Goal: Entertainment & Leisure: Consume media (video, audio)

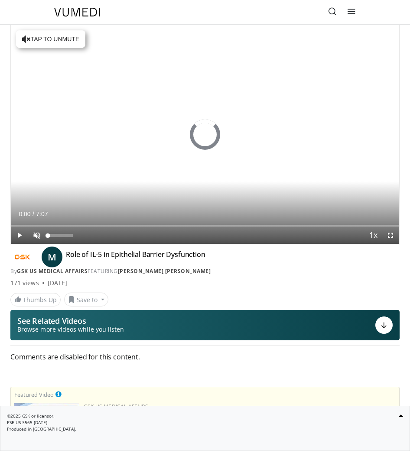
click at [38, 234] on span "Video Player" at bounding box center [36, 234] width 17 height 17
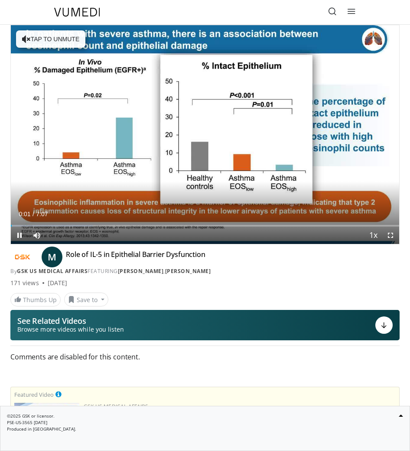
click at [391, 235] on span "Video Player" at bounding box center [390, 234] width 17 height 17
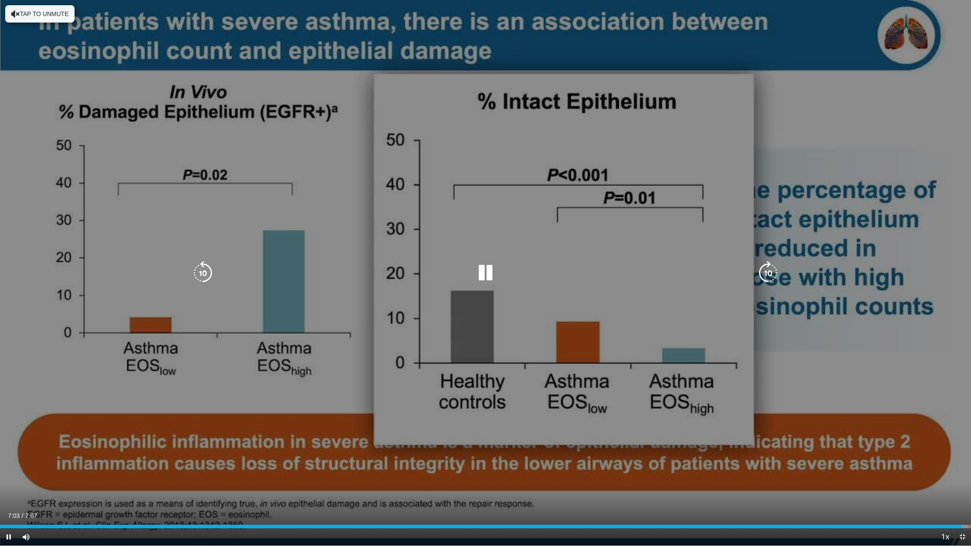
click at [410, 450] on span "Video Player" at bounding box center [962, 537] width 17 height 17
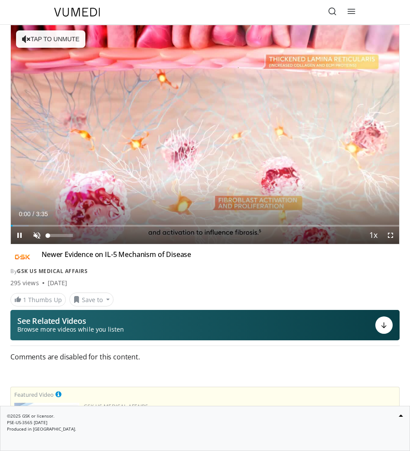
click at [39, 231] on span "Video Player" at bounding box center [36, 234] width 17 height 17
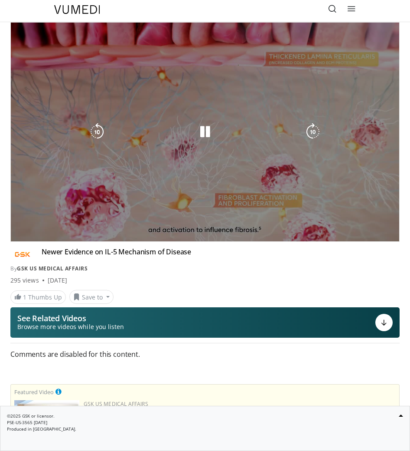
scroll to position [4, 0]
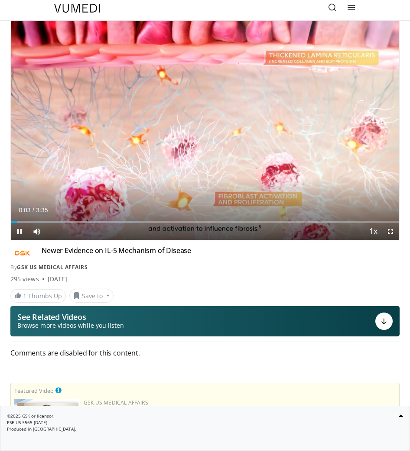
click at [391, 230] on span "Video Player" at bounding box center [390, 230] width 17 height 17
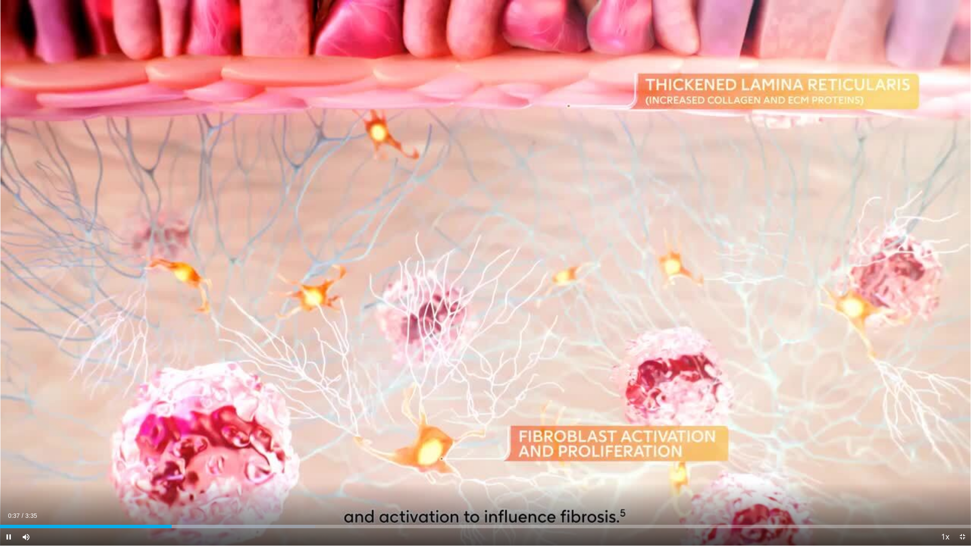
click at [7, 450] on span "Video Player" at bounding box center [8, 537] width 17 height 17
click at [8, 450] on span "Video Player" at bounding box center [8, 537] width 17 height 17
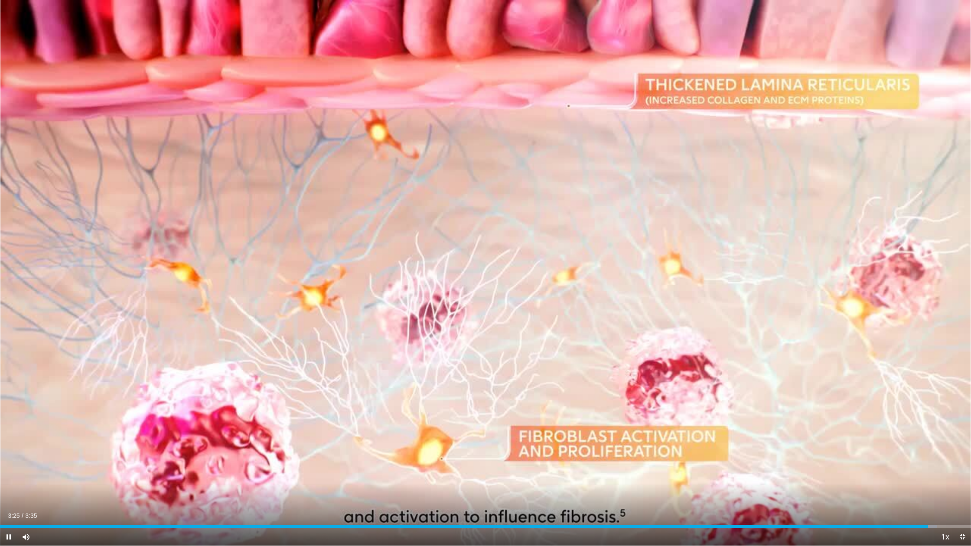
click at [410, 450] on span "Video Player" at bounding box center [962, 537] width 17 height 17
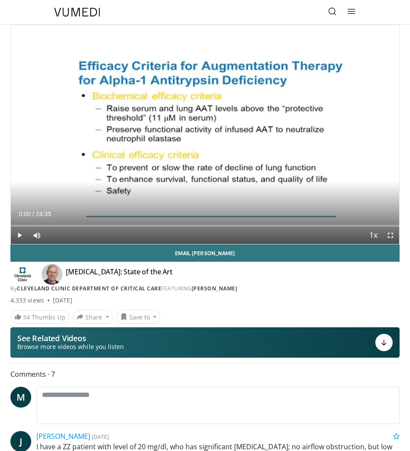
click at [391, 235] on span "Video Player" at bounding box center [390, 234] width 17 height 17
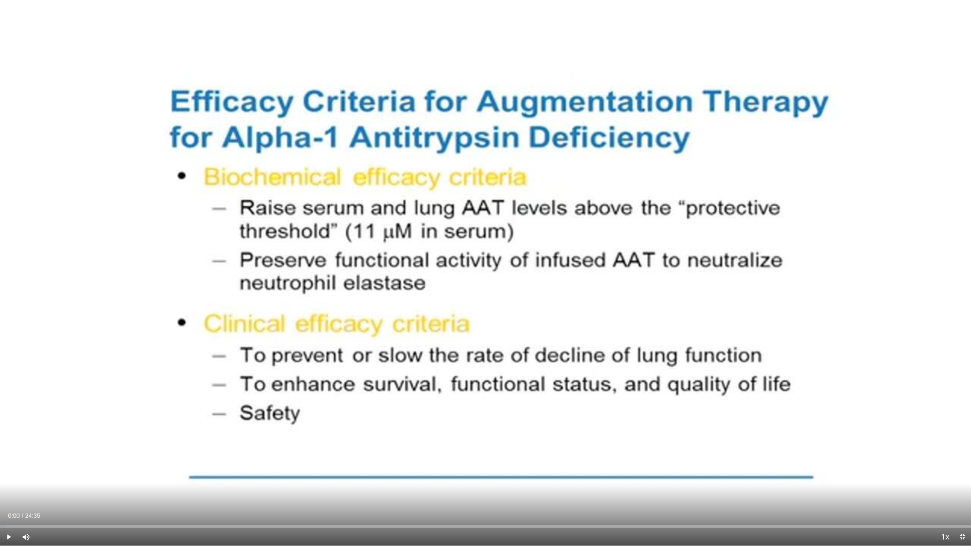
click at [410, 450] on span "Video Player" at bounding box center [962, 537] width 17 height 17
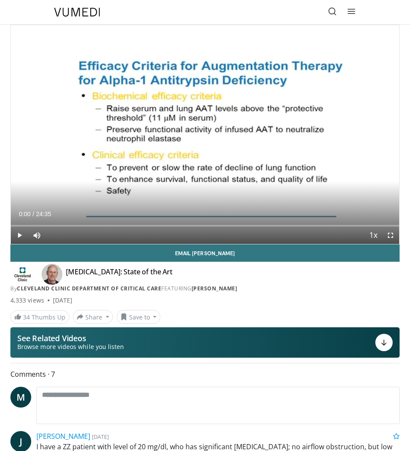
click at [351, 9] on icon at bounding box center [351, 11] width 9 height 9
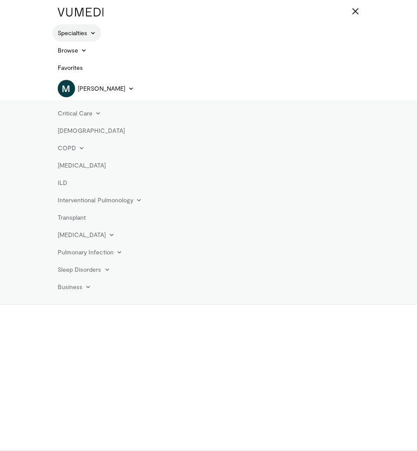
click at [91, 32] on icon at bounding box center [93, 33] width 6 height 6
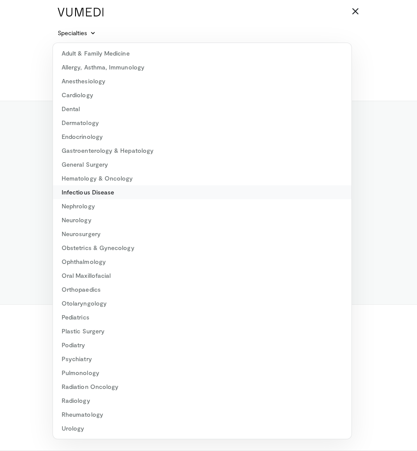
click at [100, 191] on link "Infectious Disease" at bounding box center [202, 192] width 298 height 14
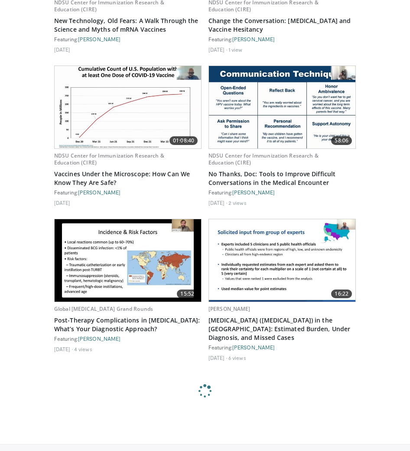
scroll to position [1029, 0]
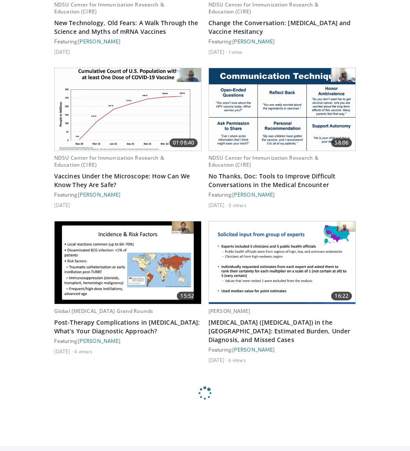
click at [144, 114] on img at bounding box center [128, 109] width 147 height 82
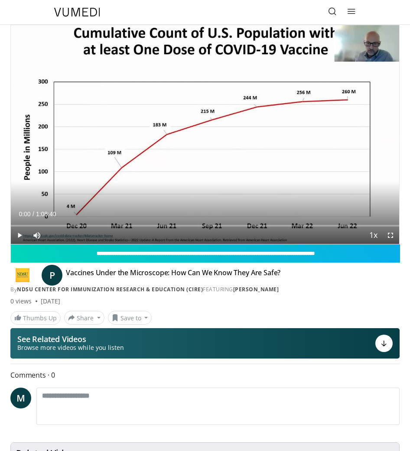
click at [392, 236] on span "Video Player" at bounding box center [390, 234] width 17 height 17
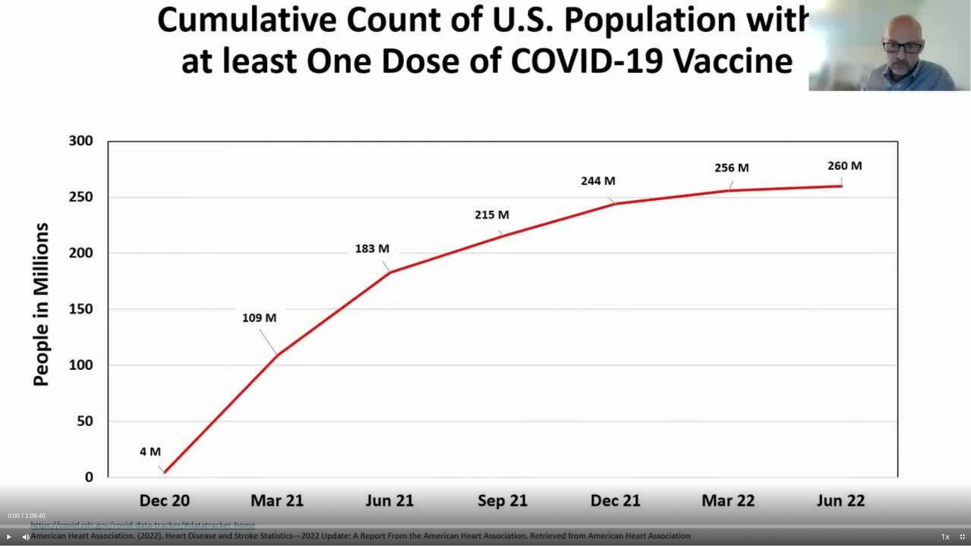
click at [6, 450] on span "Video Player" at bounding box center [8, 537] width 17 height 17
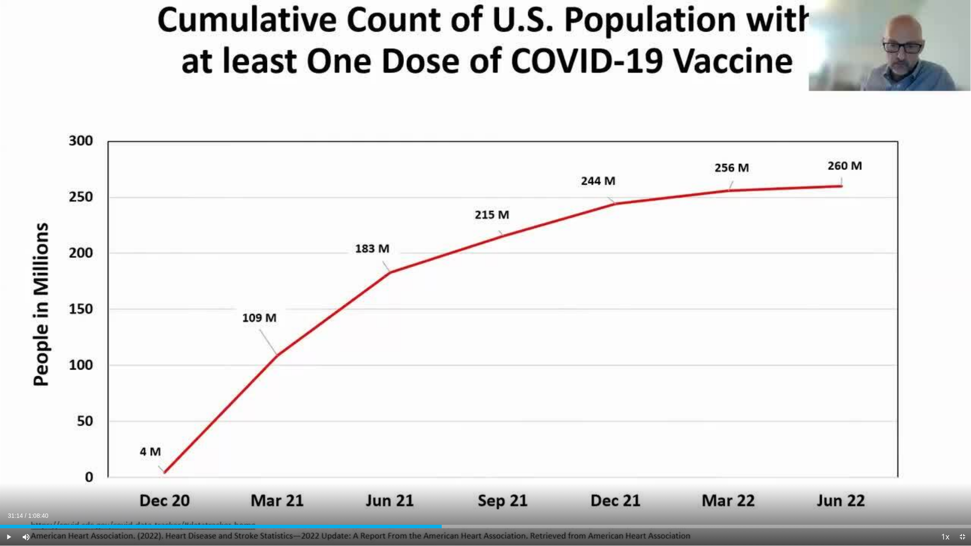
drag, startPoint x: 403, startPoint y: 528, endPoint x: 442, endPoint y: 530, distance: 38.6
click at [410, 450] on div "Current Time 31:14 / Duration 1:08:40 Play Skip Backward Skip Forward Mute Load…" at bounding box center [485, 537] width 971 height 17
drag, startPoint x: 441, startPoint y: 526, endPoint x: 472, endPoint y: 527, distance: 30.4
click at [410, 450] on div "Progress Bar" at bounding box center [472, 526] width 1 height 3
drag, startPoint x: 523, startPoint y: 526, endPoint x: 550, endPoint y: 529, distance: 27.9
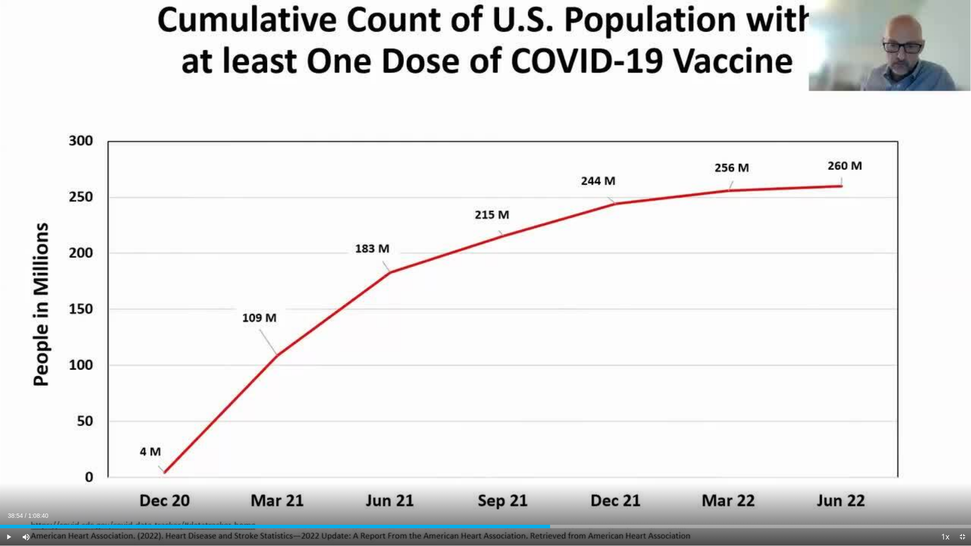
click at [410, 450] on div "Current Time 38:54 / Duration 1:08:40 Play Skip Backward Skip Forward Mute Load…" at bounding box center [485, 537] width 971 height 17
drag, startPoint x: 558, startPoint y: 526, endPoint x: 580, endPoint y: 526, distance: 22.1
click at [410, 450] on div "Progress Bar" at bounding box center [580, 526] width 1 height 3
drag, startPoint x: 590, startPoint y: 526, endPoint x: 603, endPoint y: 527, distance: 13.5
click at [410, 450] on div "Progress Bar" at bounding box center [603, 526] width 1 height 3
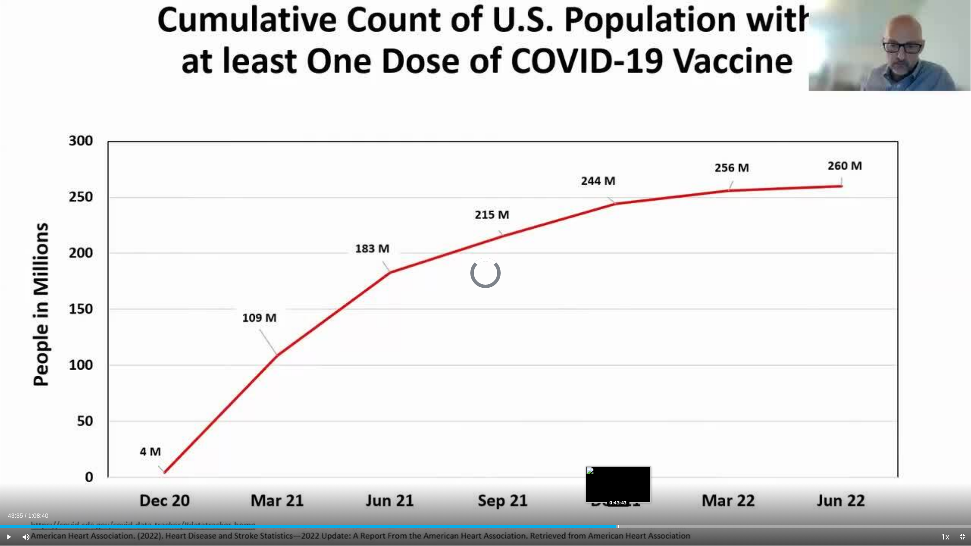
drag, startPoint x: 603, startPoint y: 527, endPoint x: 618, endPoint y: 527, distance: 15.2
click at [410, 450] on div "Progress Bar" at bounding box center [618, 526] width 1 height 3
drag, startPoint x: 620, startPoint y: 527, endPoint x: 644, endPoint y: 528, distance: 23.4
click at [410, 450] on div "Progress Bar" at bounding box center [644, 526] width 1 height 3
drag, startPoint x: 644, startPoint y: 529, endPoint x: 659, endPoint y: 529, distance: 14.7
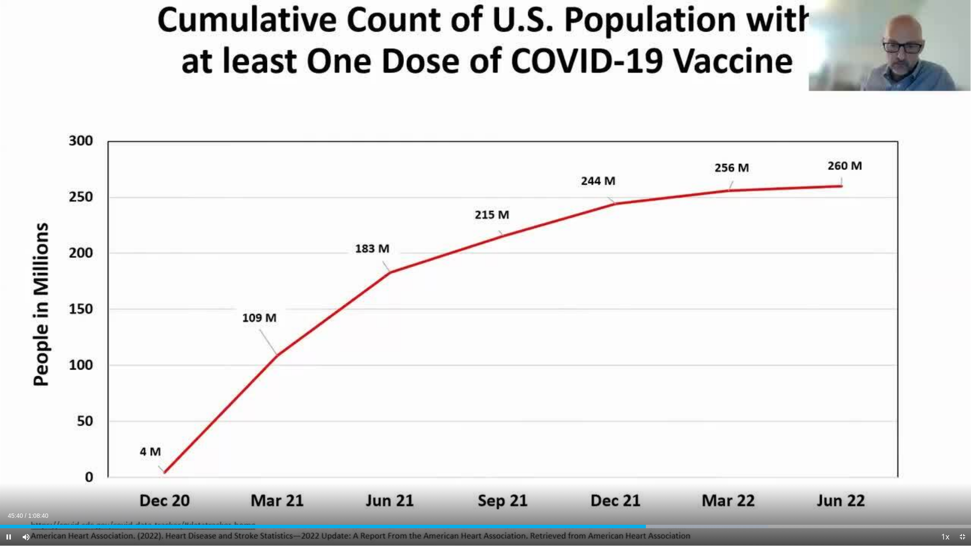
click at [410, 450] on div "Current Time 45:40 / Duration 1:08:40 Pause Skip Backward Skip Forward Mute Loa…" at bounding box center [485, 537] width 971 height 17
drag, startPoint x: 647, startPoint y: 526, endPoint x: 663, endPoint y: 526, distance: 16.5
click at [410, 450] on div "Progress Bar" at bounding box center [663, 526] width 1 height 3
drag, startPoint x: 667, startPoint y: 527, endPoint x: 683, endPoint y: 528, distance: 15.6
click at [410, 450] on div "Progress Bar" at bounding box center [683, 526] width 1 height 3
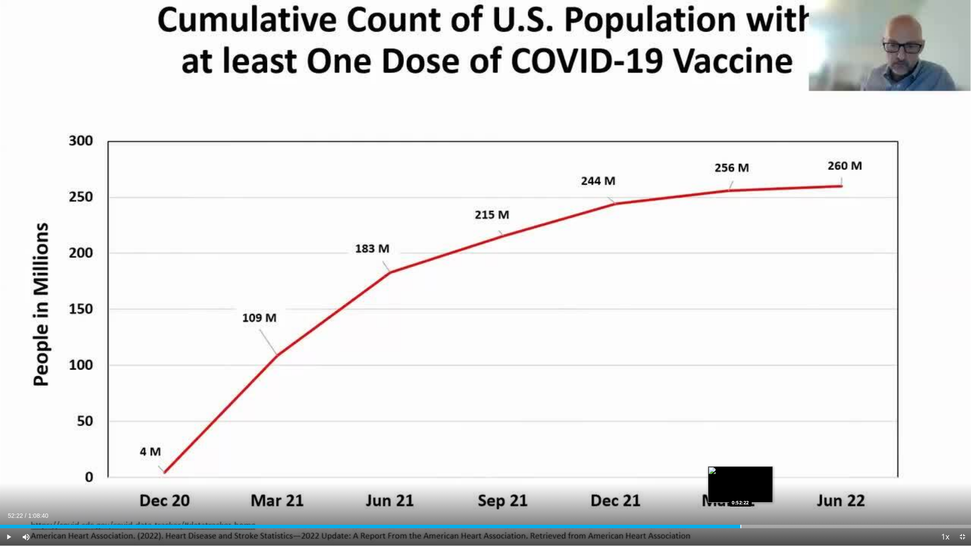
drag, startPoint x: 726, startPoint y: 527, endPoint x: 741, endPoint y: 528, distance: 14.3
click at [410, 450] on div "Progress Bar" at bounding box center [741, 526] width 1 height 3
drag, startPoint x: 741, startPoint y: 528, endPoint x: 760, endPoint y: 528, distance: 19.1
click at [410, 450] on div "Progress Bar" at bounding box center [760, 526] width 1 height 3
drag, startPoint x: 760, startPoint y: 528, endPoint x: 781, endPoint y: 528, distance: 20.8
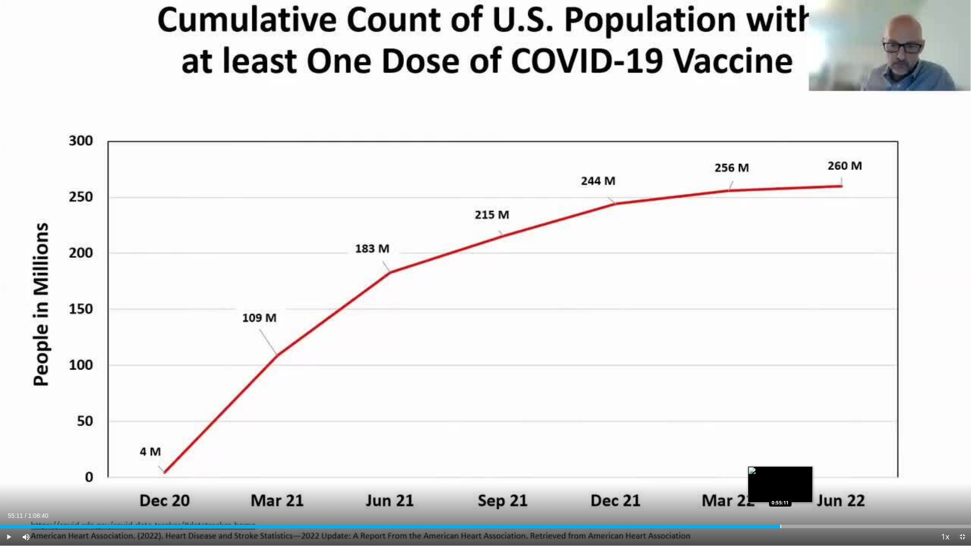
click at [410, 450] on div "Progress Bar" at bounding box center [781, 526] width 1 height 3
drag, startPoint x: 781, startPoint y: 528, endPoint x: 797, endPoint y: 528, distance: 15.6
click at [410, 450] on div "Progress Bar" at bounding box center [797, 526] width 1 height 3
drag, startPoint x: 798, startPoint y: 527, endPoint x: 822, endPoint y: 528, distance: 24.3
click at [410, 450] on div "Progress Bar" at bounding box center [822, 526] width 1 height 3
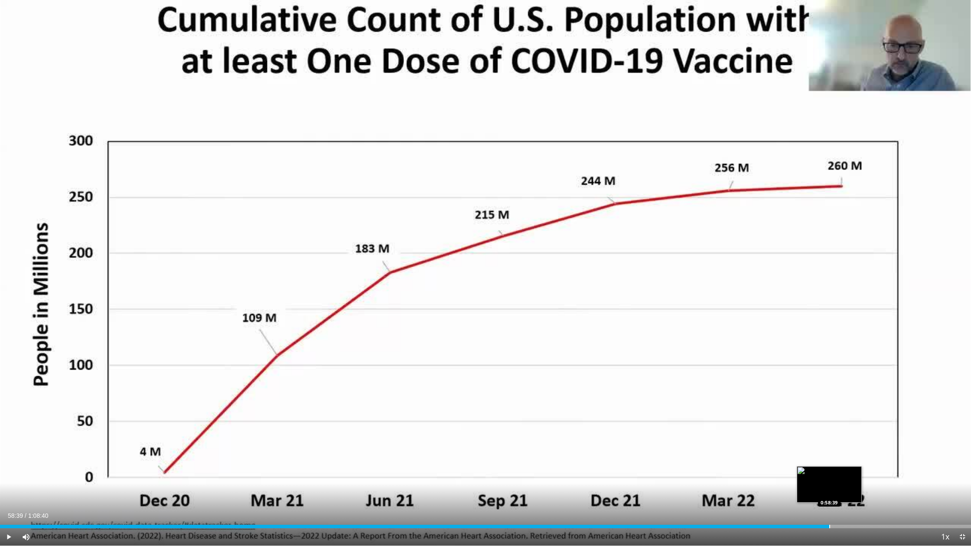
drag, startPoint x: 823, startPoint y: 527, endPoint x: 830, endPoint y: 527, distance: 6.1
click at [410, 450] on div "Progress Bar" at bounding box center [830, 526] width 1 height 3
drag, startPoint x: 831, startPoint y: 526, endPoint x: 843, endPoint y: 527, distance: 12.1
click at [410, 450] on div "Loaded : 0.00% 0:59:36 0:59:36" at bounding box center [485, 526] width 971 height 3
drag, startPoint x: 855, startPoint y: 528, endPoint x: 862, endPoint y: 529, distance: 7.0
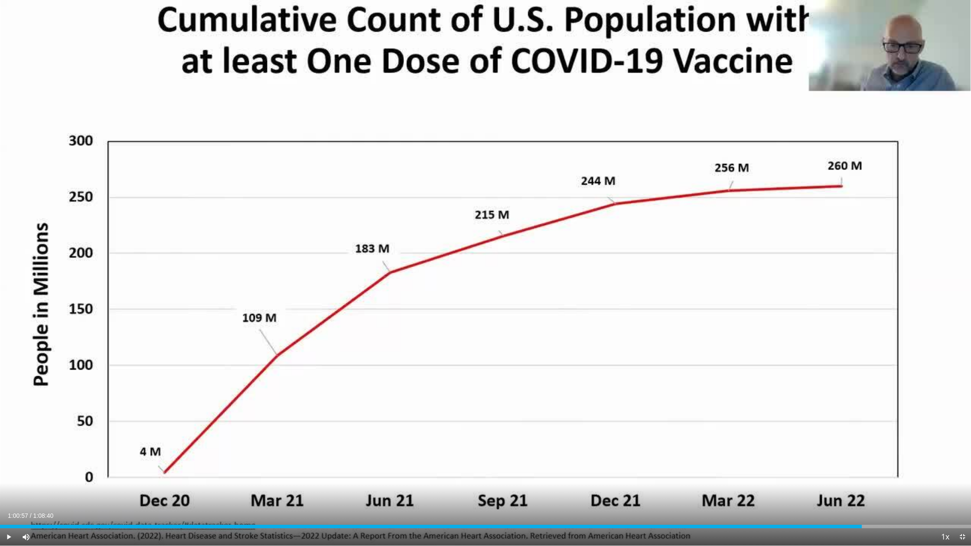
click at [410, 450] on div "Current Time 1:00:57 / Duration 1:08:40 Play Skip Backward Skip Forward Mute Lo…" at bounding box center [485, 537] width 971 height 17
drag, startPoint x: 919, startPoint y: 526, endPoint x: 913, endPoint y: 526, distance: 6.1
click at [410, 450] on div "Progress Bar" at bounding box center [913, 526] width 1 height 3
drag, startPoint x: 922, startPoint y: 529, endPoint x: 968, endPoint y: 526, distance: 45.7
click at [410, 450] on div "Current Time 1:05:14 / Duration 1:08:40 Pause Skip Backward Skip Forward Mute L…" at bounding box center [485, 537] width 971 height 17
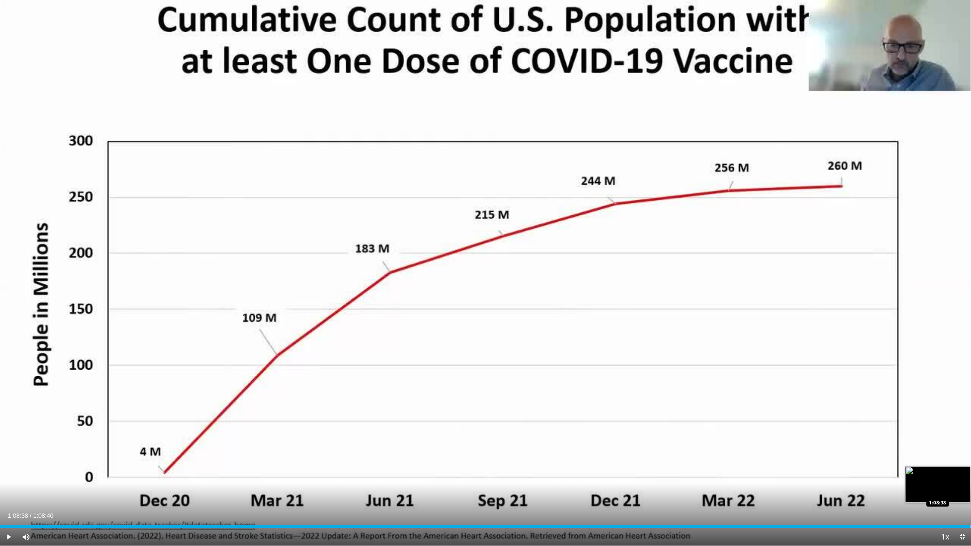
drag, startPoint x: 922, startPoint y: 528, endPoint x: 971, endPoint y: 524, distance: 48.8
click at [410, 450] on div "Loaded : 100.00% 1:08:38 1:08:38" at bounding box center [485, 524] width 971 height 8
